Goal: Task Accomplishment & Management: Manage account settings

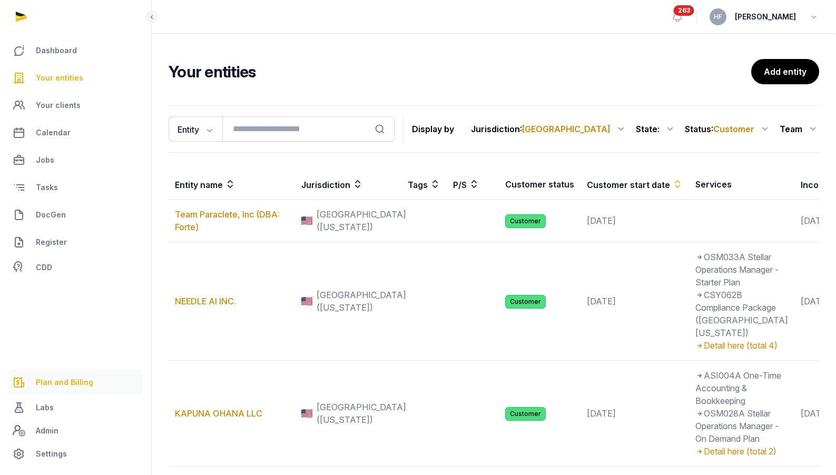
click at [58, 381] on span "Plan and Billing" at bounding box center [64, 382] width 57 height 13
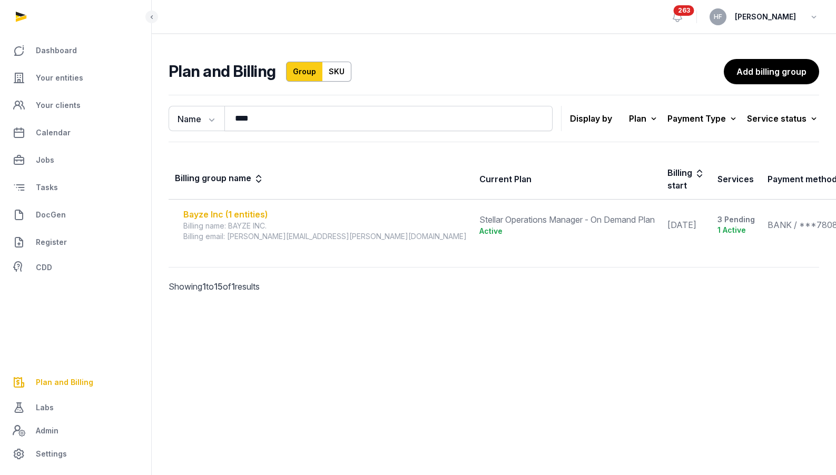
click at [244, 208] on div "Bayze Inc (1 entities)" at bounding box center [324, 214] width 283 height 13
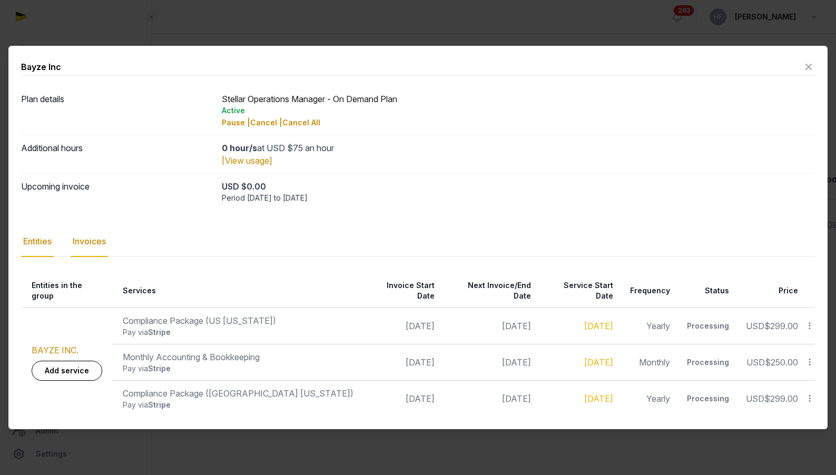
click at [95, 249] on div "Invoices" at bounding box center [89, 241] width 37 height 31
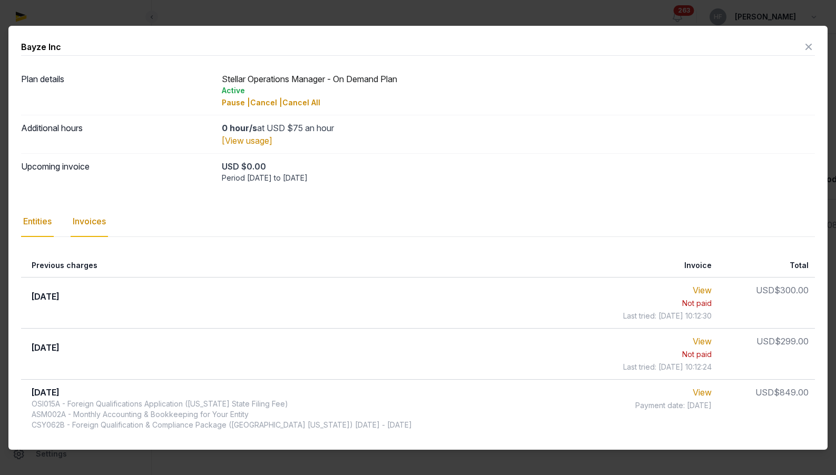
click at [45, 221] on div "Entities" at bounding box center [37, 221] width 33 height 31
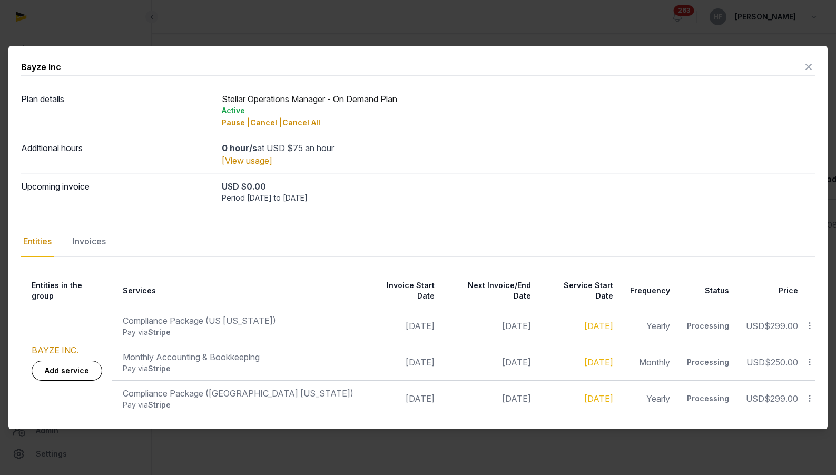
click at [804, 66] on icon at bounding box center [808, 66] width 13 height 17
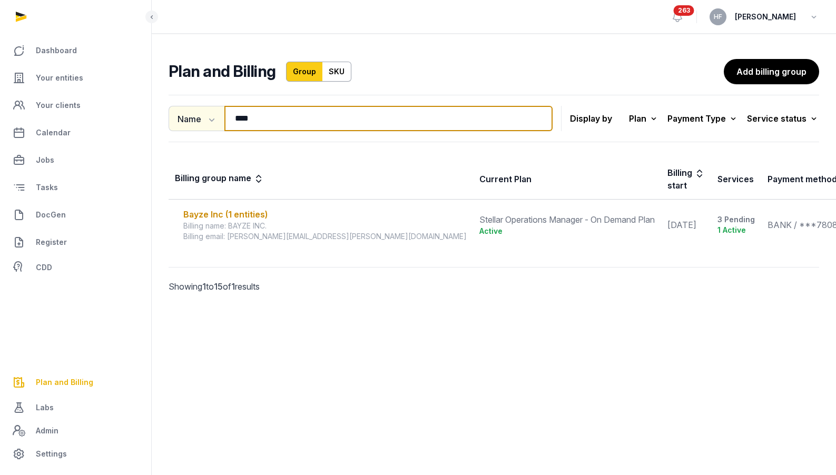
drag, startPoint x: 277, startPoint y: 125, endPoint x: 188, endPoint y: 121, distance: 88.6
click at [189, 121] on div "Name Name Email **** Search" at bounding box center [361, 118] width 384 height 25
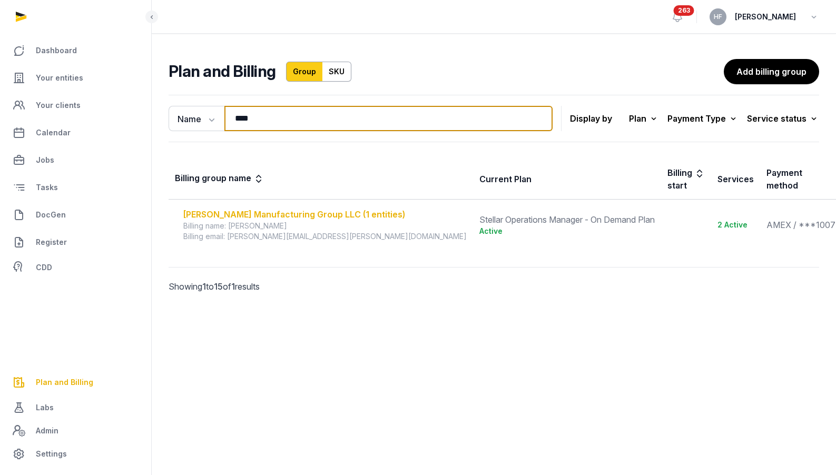
type input "****"
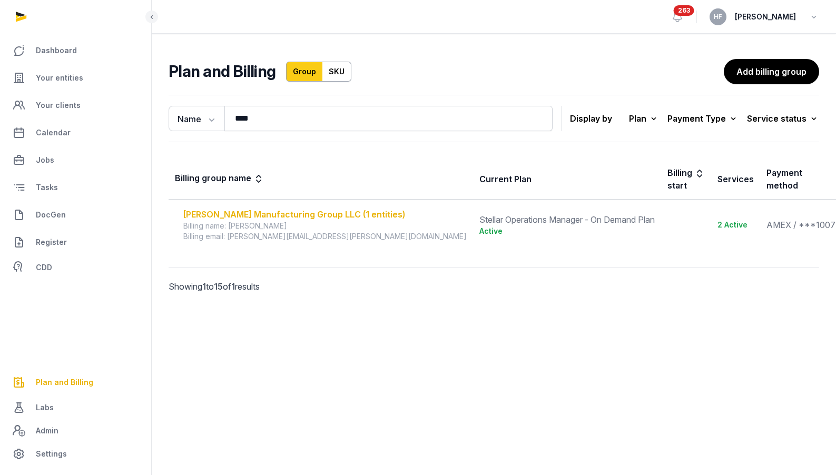
click at [302, 208] on div "[PERSON_NAME] Manufacturing Group LLC (1 entities)" at bounding box center [324, 214] width 283 height 13
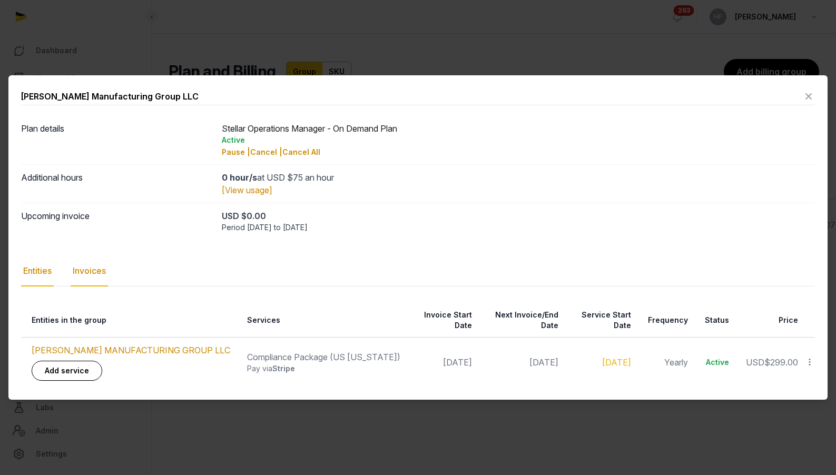
click at [88, 269] on div "Invoices" at bounding box center [89, 271] width 37 height 31
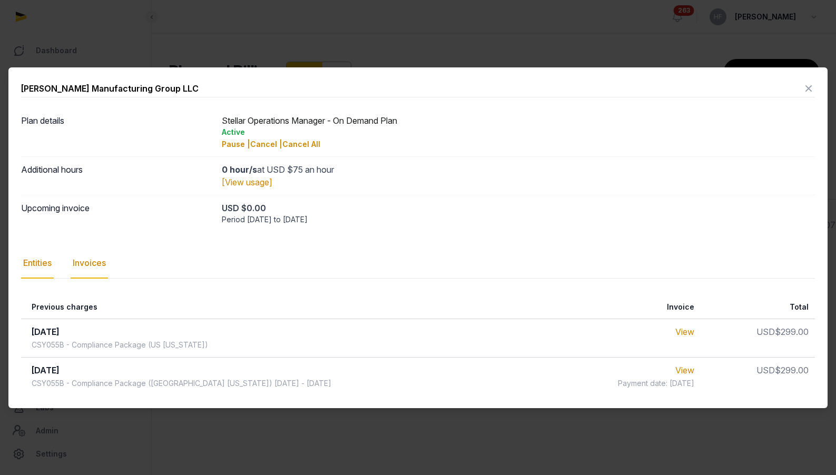
click at [32, 265] on div "Entities" at bounding box center [37, 263] width 33 height 31
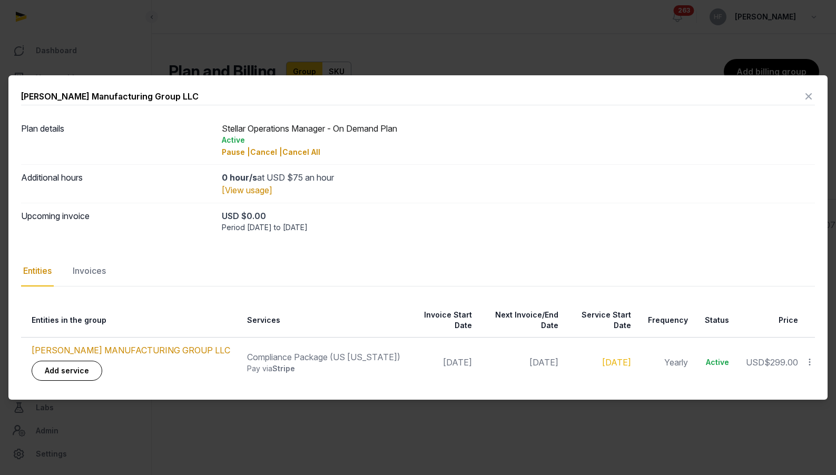
click at [94, 282] on div "Invoices" at bounding box center [89, 271] width 37 height 31
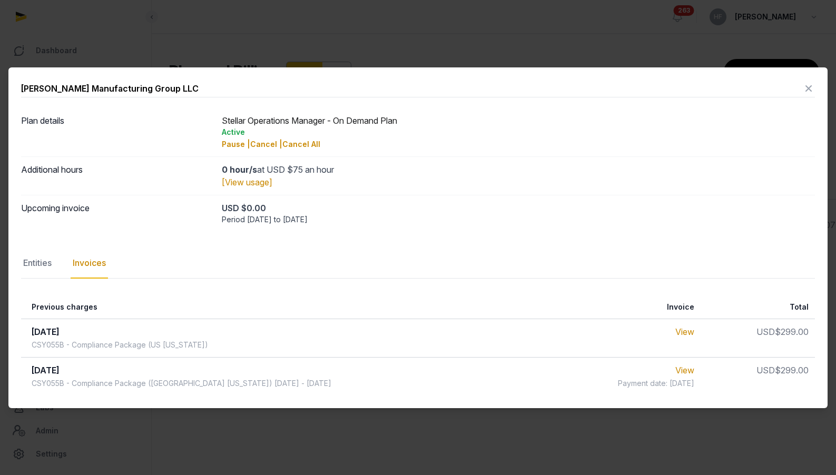
click at [810, 90] on icon at bounding box center [808, 88] width 13 height 17
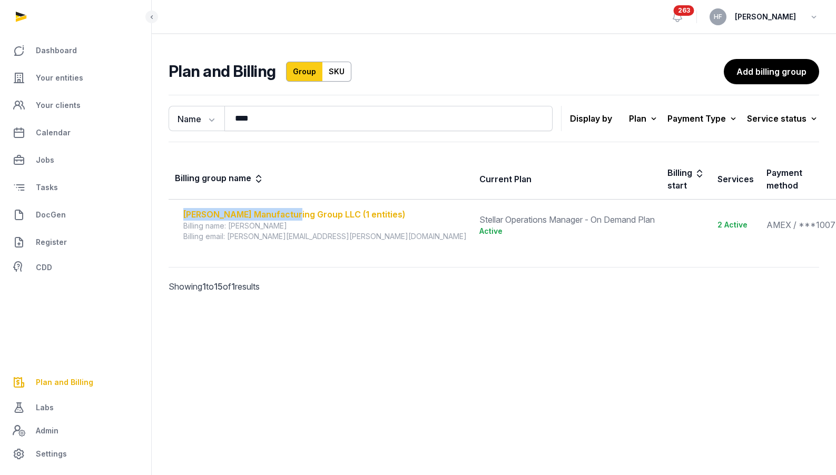
click at [287, 208] on div "[PERSON_NAME] Manufacturing Group LLC (1 entities)" at bounding box center [324, 214] width 283 height 13
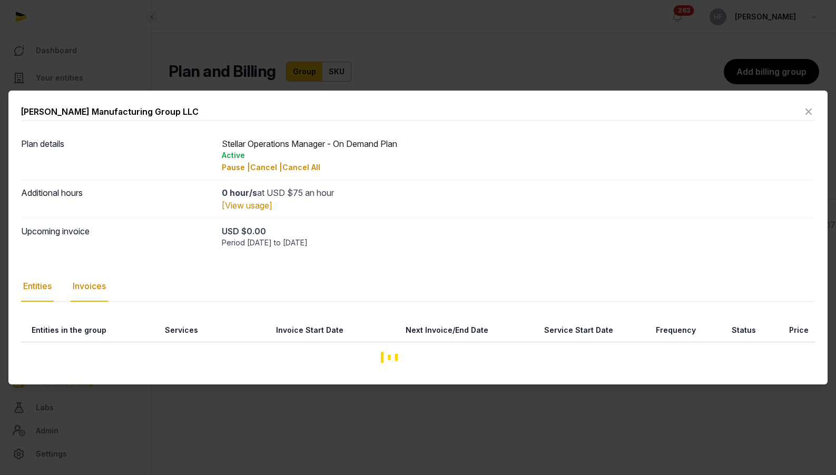
click at [93, 250] on div "Upcoming invoice USD $0.00 Period Aug 26 to Sep 26, 2025" at bounding box center [418, 236] width 794 height 36
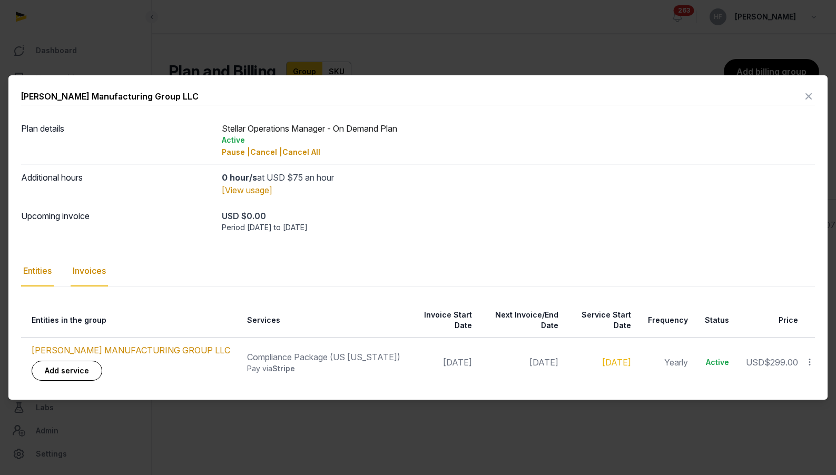
click at [94, 280] on div "Invoices" at bounding box center [89, 271] width 37 height 31
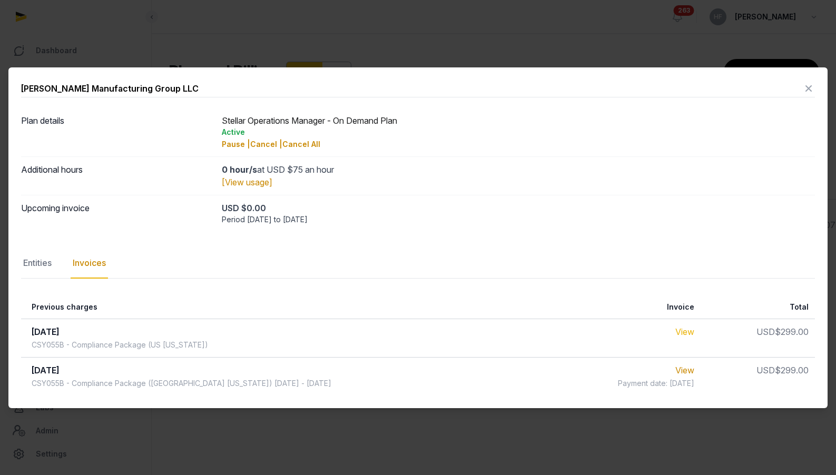
click at [682, 331] on link "View" at bounding box center [684, 332] width 19 height 11
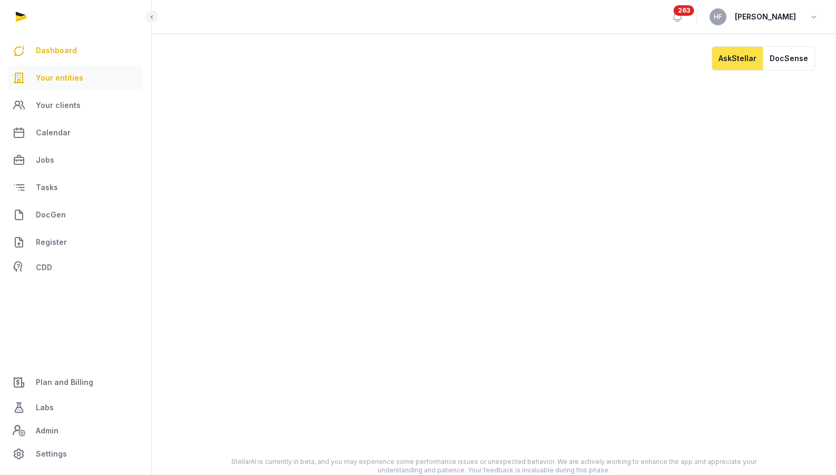
click at [82, 80] on link "Your entities" at bounding box center [75, 77] width 134 height 25
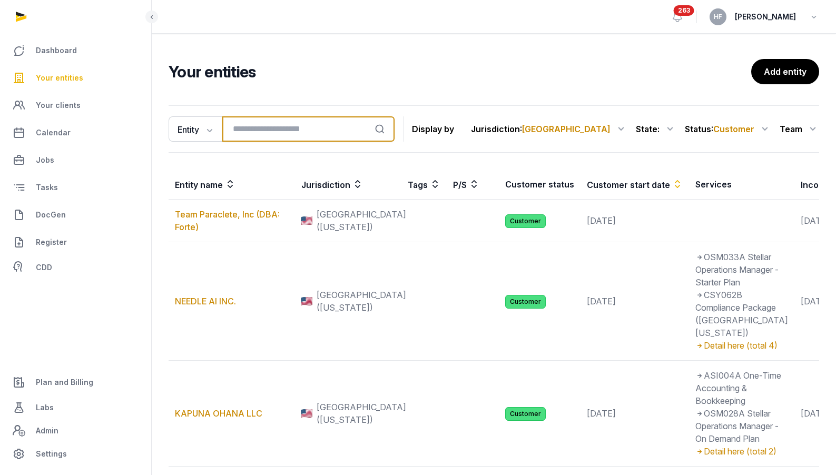
click at [254, 126] on input "search" at bounding box center [308, 128] width 172 height 25
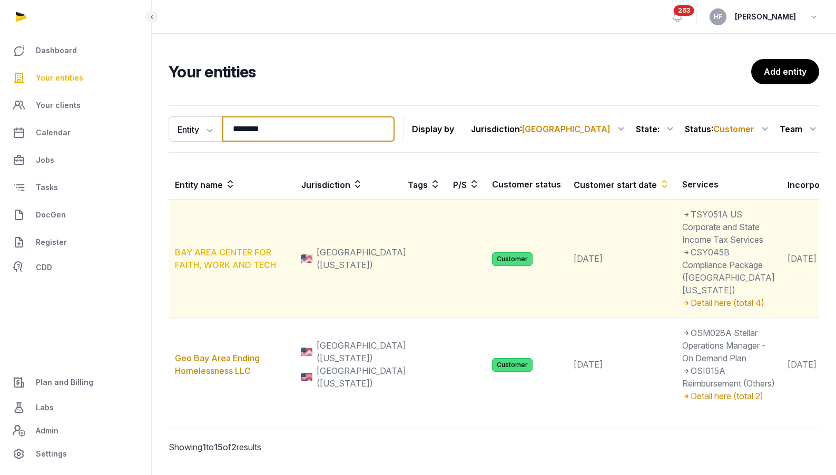
type input "********"
click at [241, 270] on link "BAY AREA CENTER FOR FAITH, WORK AND TECH" at bounding box center [225, 258] width 101 height 23
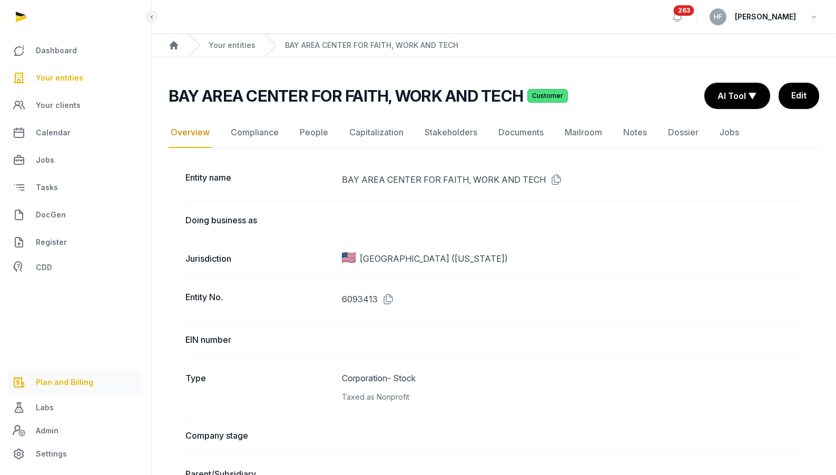
click at [73, 381] on span "Plan and Billing" at bounding box center [64, 382] width 57 height 13
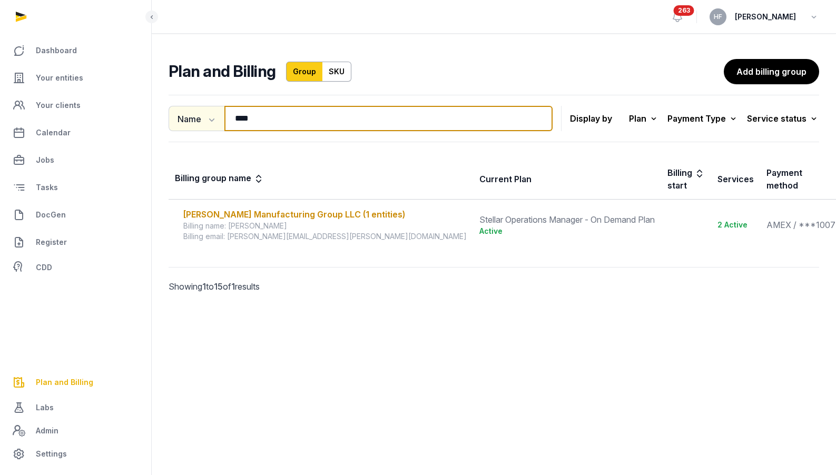
drag, startPoint x: 264, startPoint y: 122, endPoint x: 183, endPoint y: 117, distance: 81.8
click at [188, 117] on div "Name Name Email **** Search" at bounding box center [361, 118] width 384 height 25
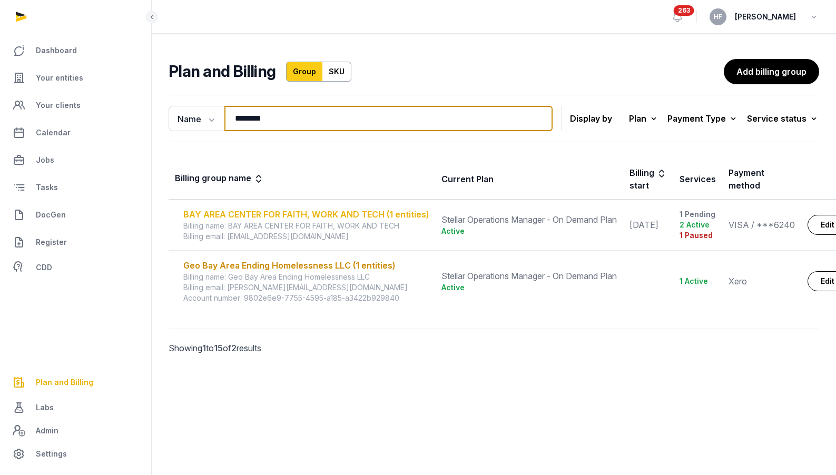
type input "********"
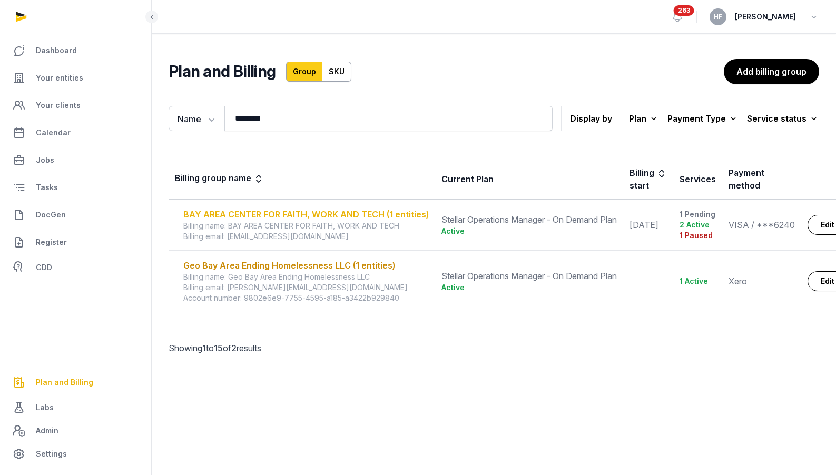
click at [292, 213] on div "BAY AREA CENTER FOR FAITH, WORK AND TECH (1 entities)" at bounding box center [305, 214] width 245 height 13
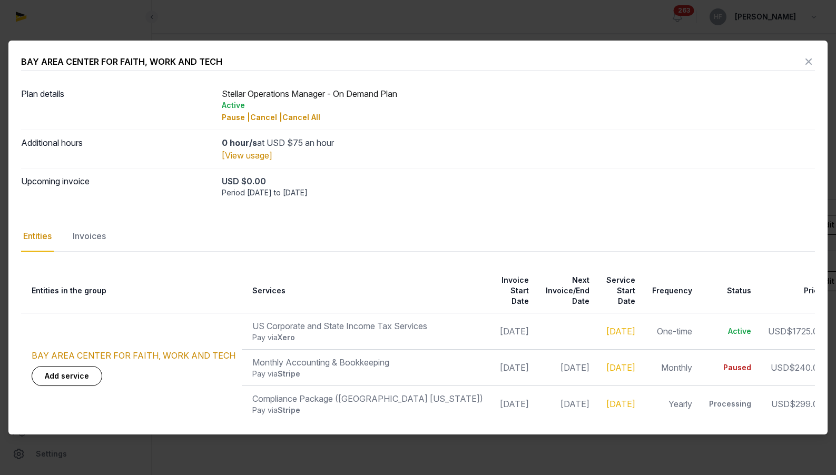
scroll to position [0, 21]
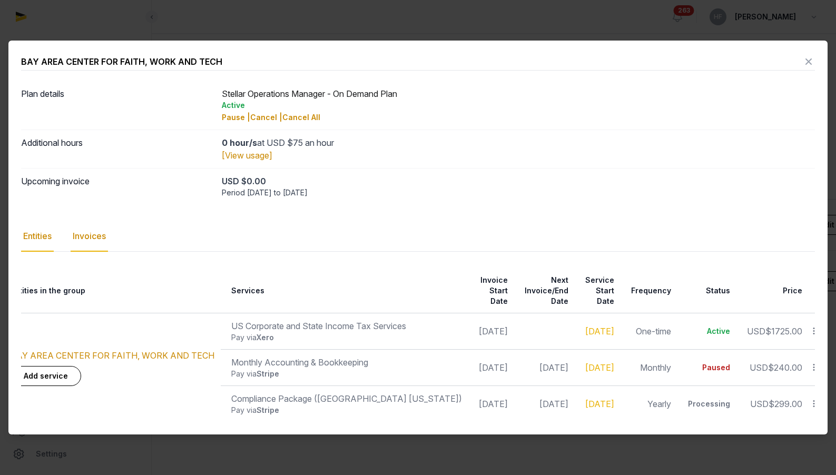
click at [106, 239] on div "Invoices" at bounding box center [89, 236] width 37 height 31
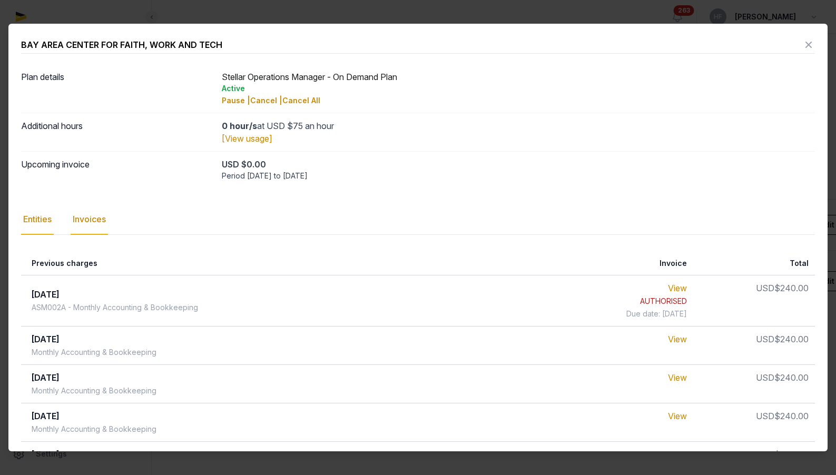
click at [44, 215] on div "Entities" at bounding box center [37, 219] width 33 height 31
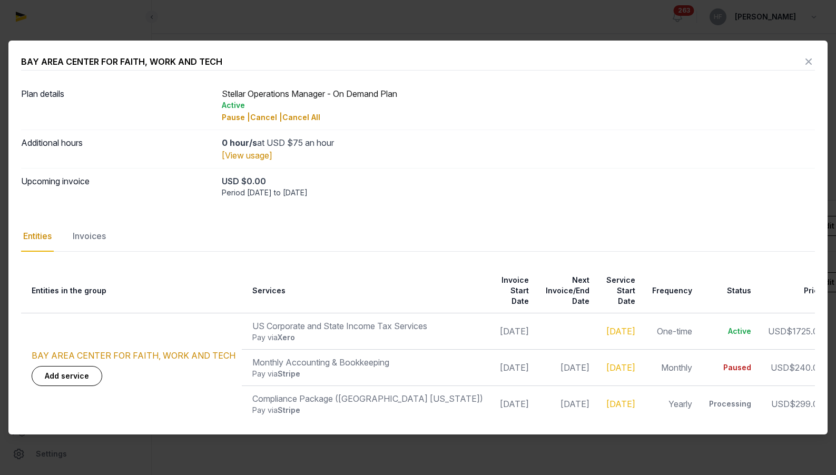
click at [806, 63] on icon at bounding box center [808, 61] width 13 height 17
